Goal: Information Seeking & Learning: Learn about a topic

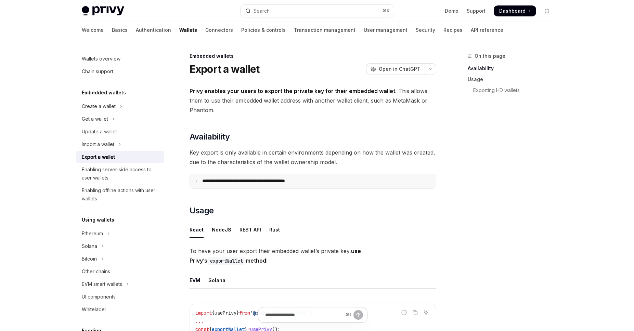
click at [268, 182] on p "**********" at bounding box center [258, 181] width 113 height 6
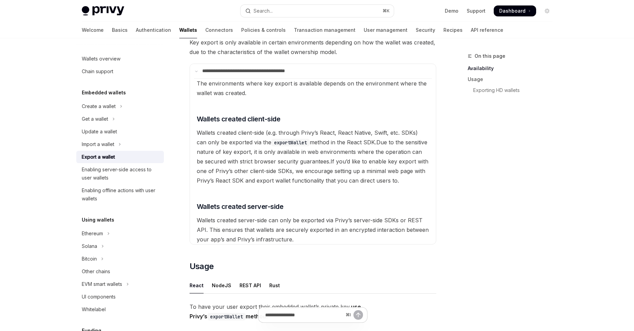
scroll to position [119, 0]
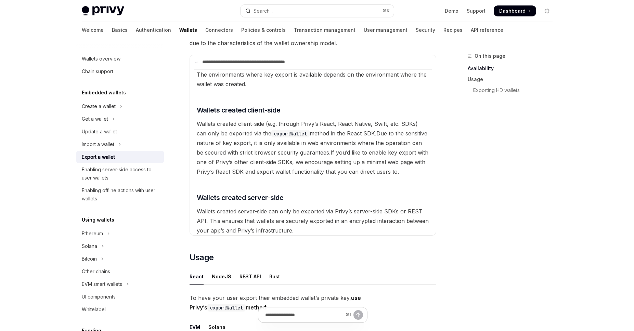
click at [522, 169] on div "On this page Availability Usage Exporting HD wallets" at bounding box center [506, 191] width 104 height 279
click at [460, 197] on div "On this page Availability Usage Exporting HD wallets" at bounding box center [506, 191] width 104 height 279
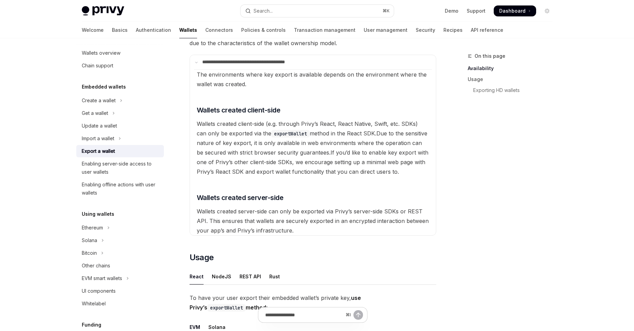
scroll to position [7, 0]
click at [124, 277] on button "EVM smart wallets" at bounding box center [120, 278] width 88 height 12
type textarea "*"
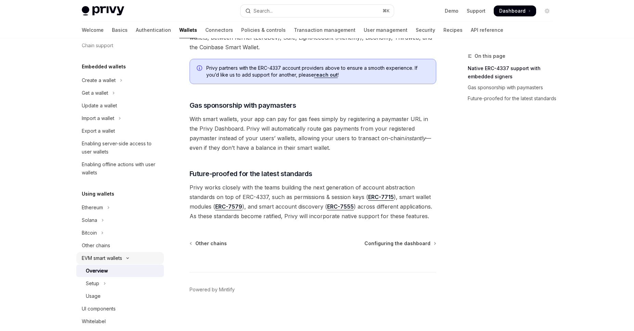
scroll to position [488, 0]
click at [93, 282] on div "Setup" at bounding box center [92, 284] width 13 height 8
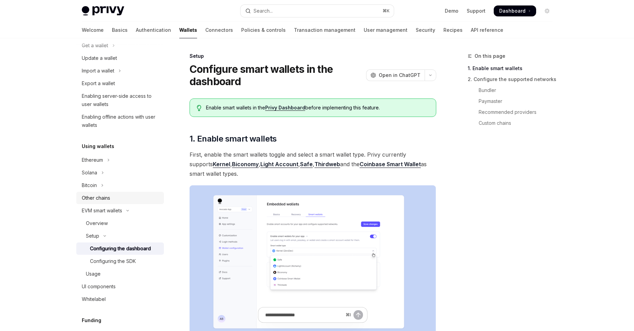
scroll to position [74, 0]
click at [141, 249] on div "Configuring the dashboard" at bounding box center [120, 248] width 61 height 8
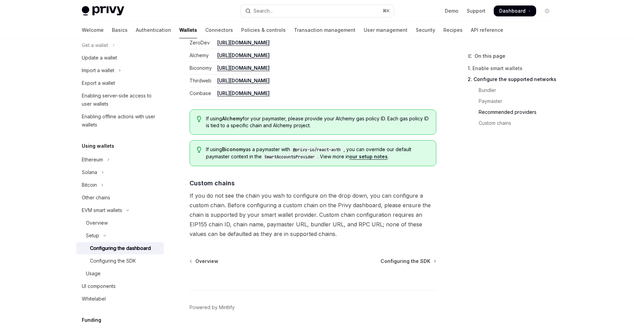
scroll to position [881, 0]
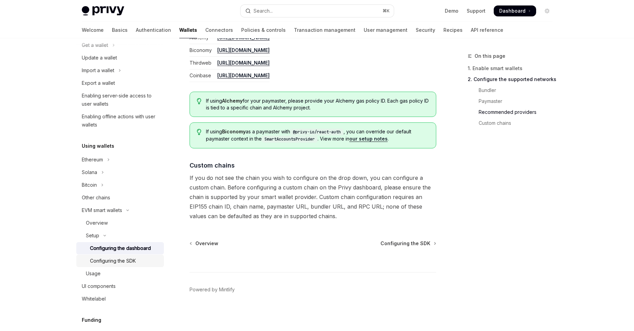
click at [108, 263] on div "Configuring the SDK" at bounding box center [113, 261] width 46 height 8
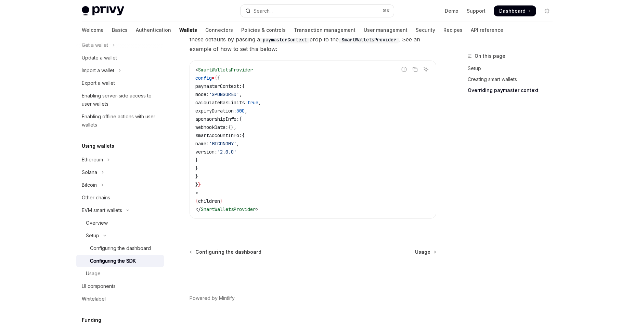
scroll to position [570, 0]
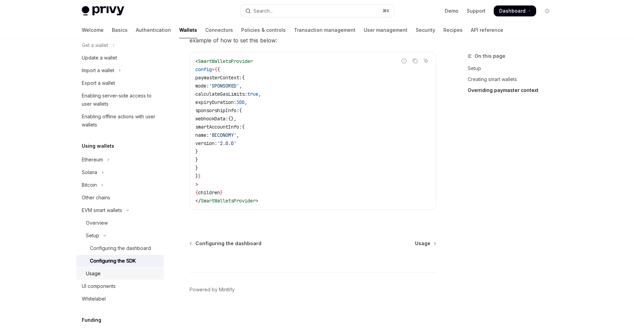
click at [105, 276] on div "Usage" at bounding box center [123, 274] width 74 height 8
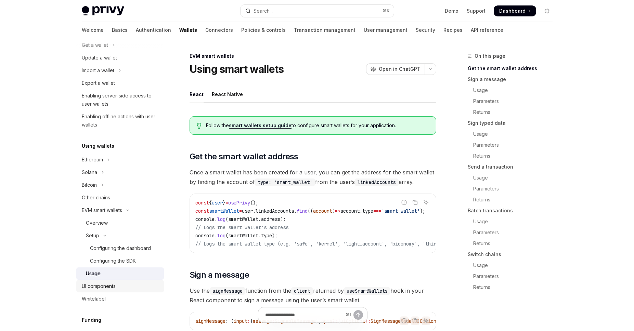
click at [110, 287] on div "UI components" at bounding box center [99, 286] width 34 height 8
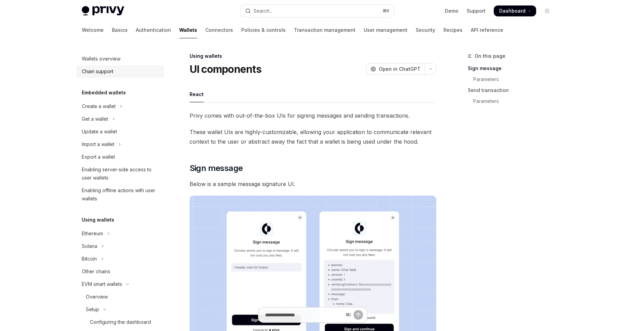
click at [120, 75] on div "Chain support" at bounding box center [121, 71] width 78 height 8
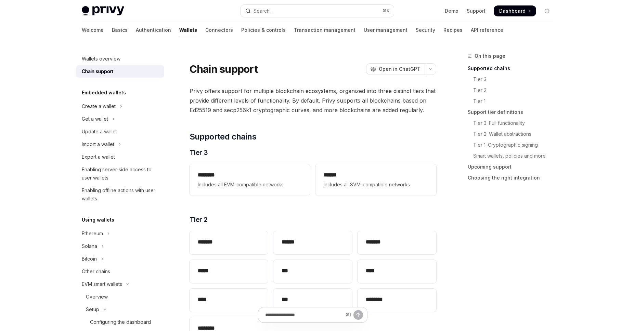
type textarea "*"
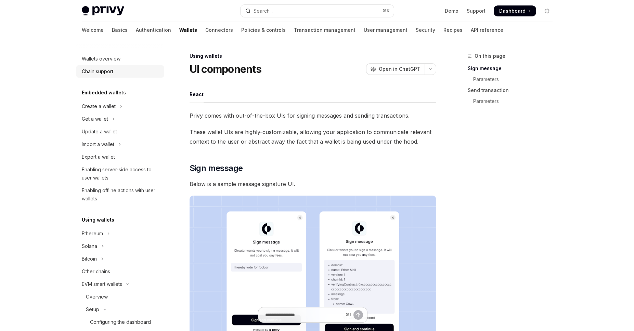
scroll to position [176, 0]
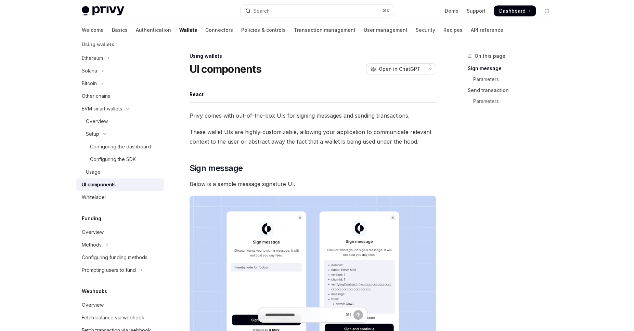
drag, startPoint x: 557, startPoint y: 169, endPoint x: 559, endPoint y: 161, distance: 8.5
click at [557, 169] on div "On this page Sign message Parameters Send transaction Parameters" at bounding box center [506, 191] width 104 height 279
